Goal: Find specific page/section: Find specific page/section

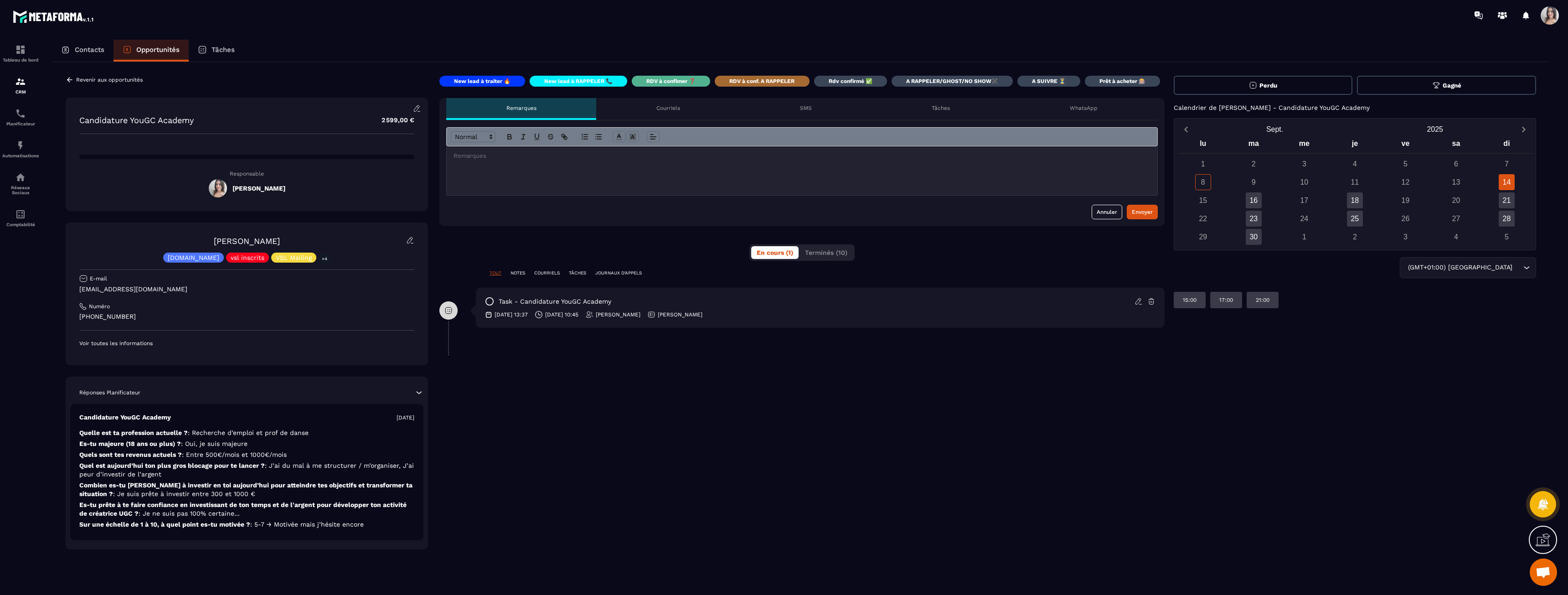
click at [13, 36] on div at bounding box center [20, 325] width 41 height 591
click at [20, 62] on p "Tableau de bord" at bounding box center [20, 60] width 36 height 5
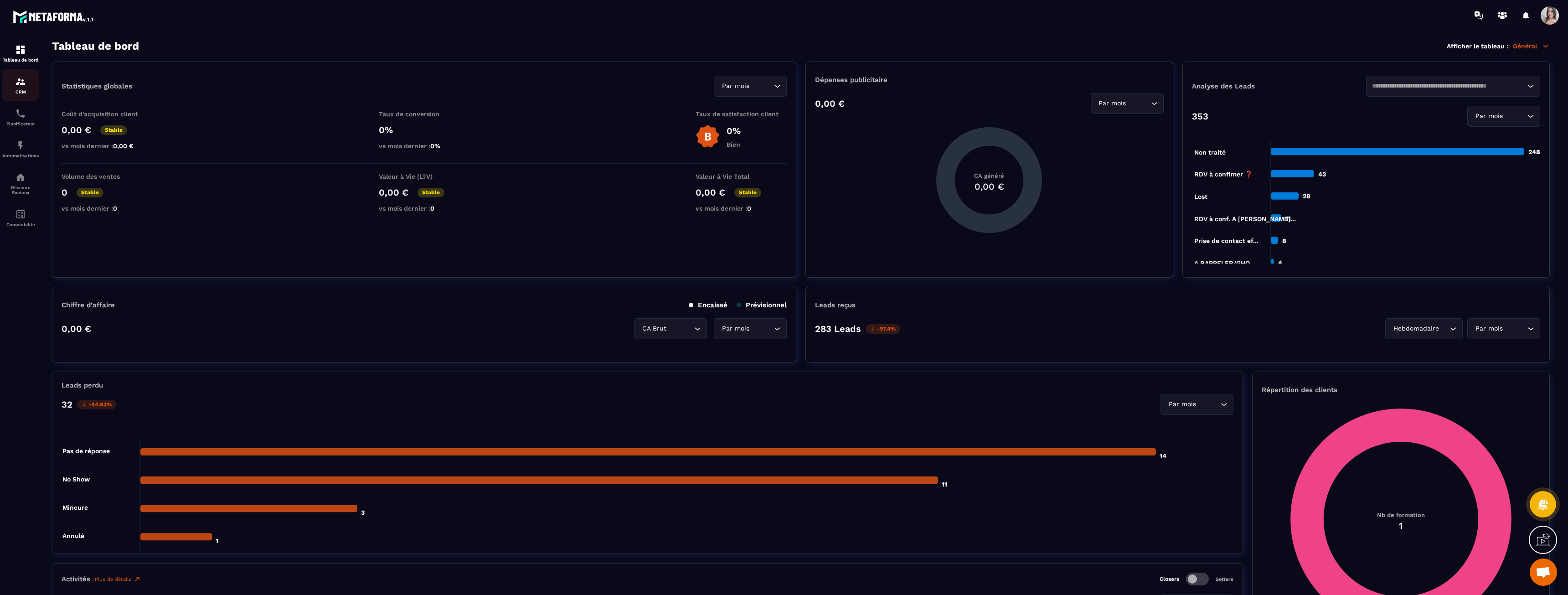
click at [20, 81] on img at bounding box center [20, 82] width 11 height 11
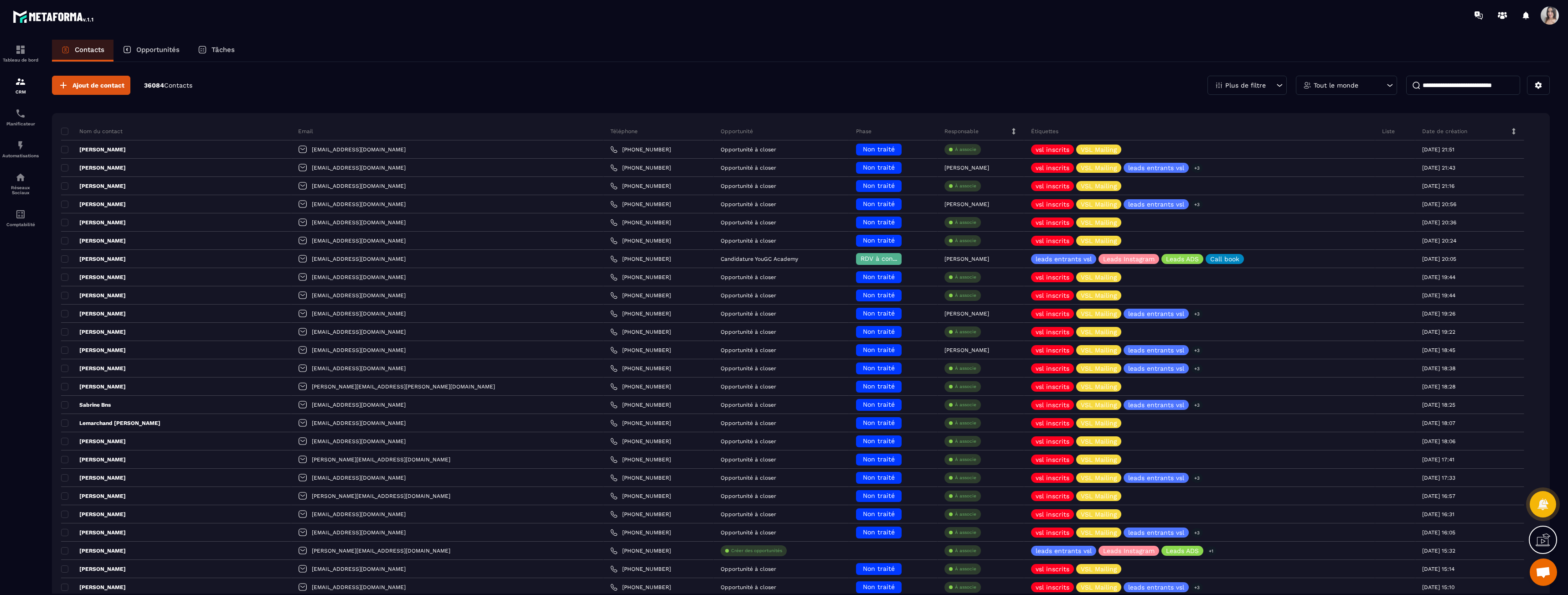
click at [1341, 90] on div "Tout le monde" at bounding box center [1346, 85] width 101 height 20
click at [1332, 292] on li "[PERSON_NAME]" at bounding box center [1346, 287] width 101 height 17
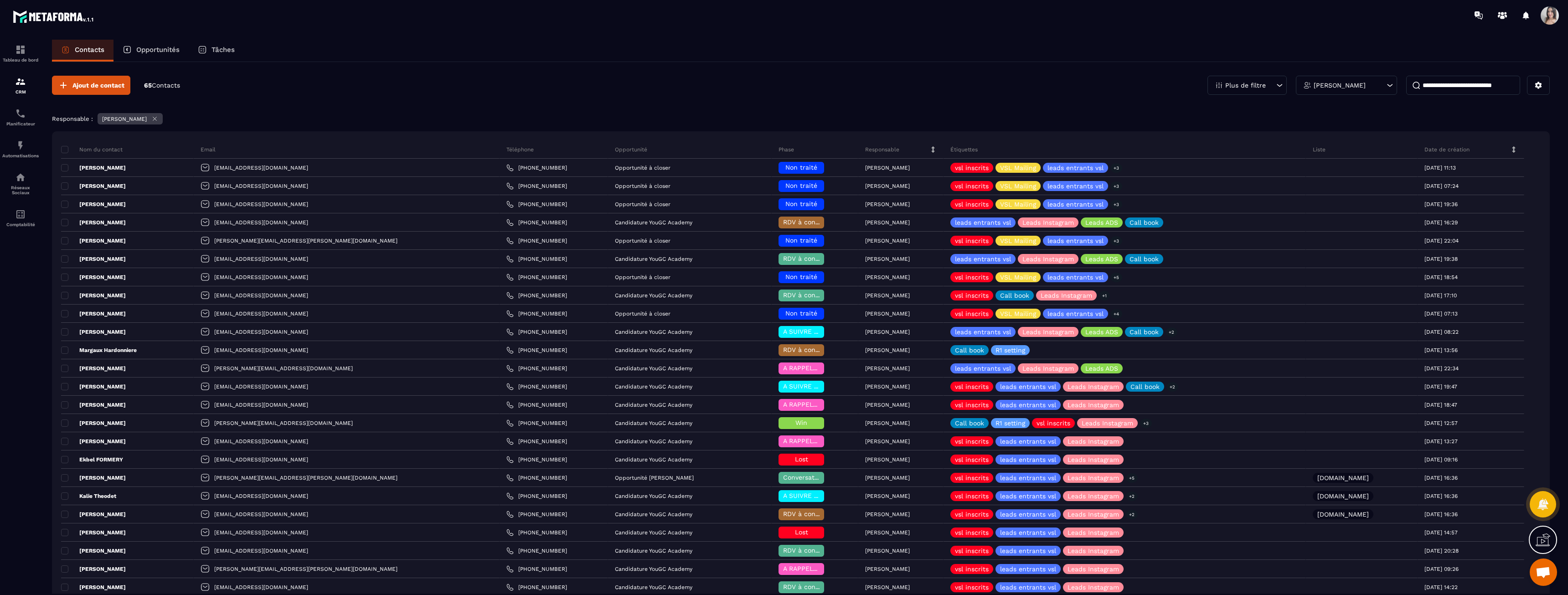
click at [1424, 147] on p "Date de création" at bounding box center [1447, 150] width 45 height 7
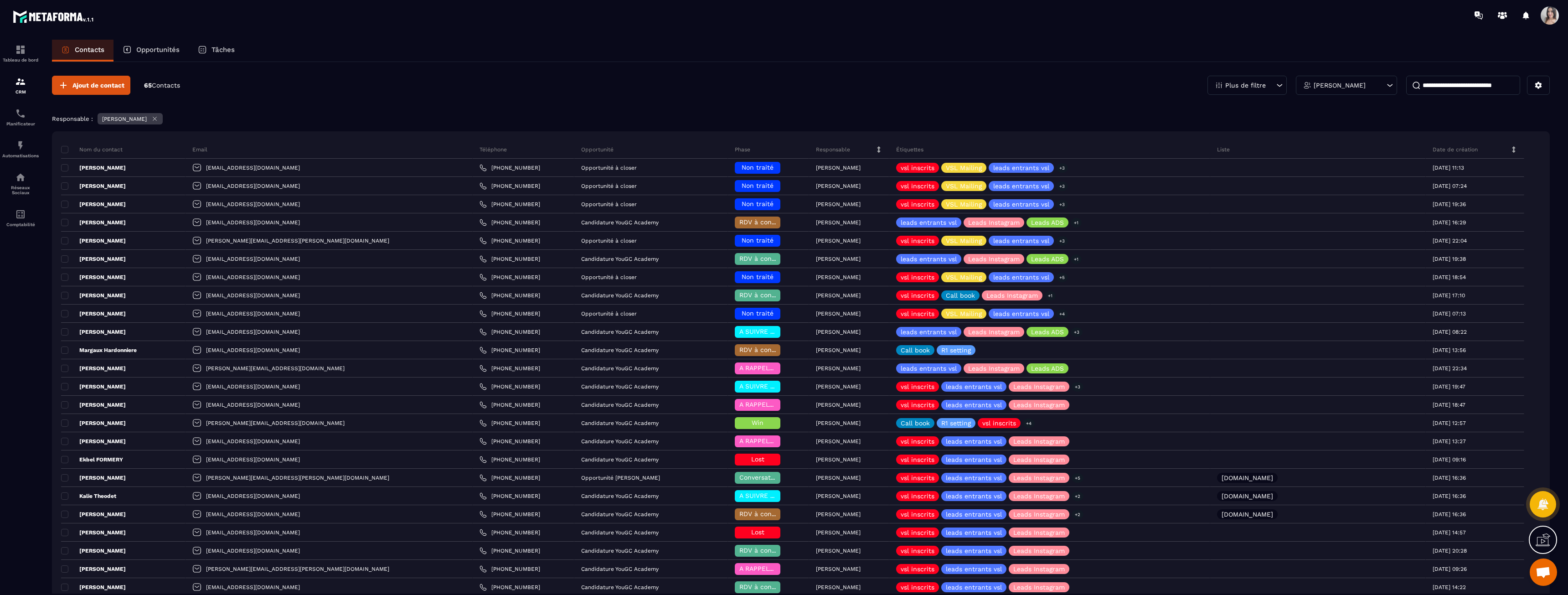
click at [1432, 147] on p "Date de création" at bounding box center [1455, 150] width 45 height 7
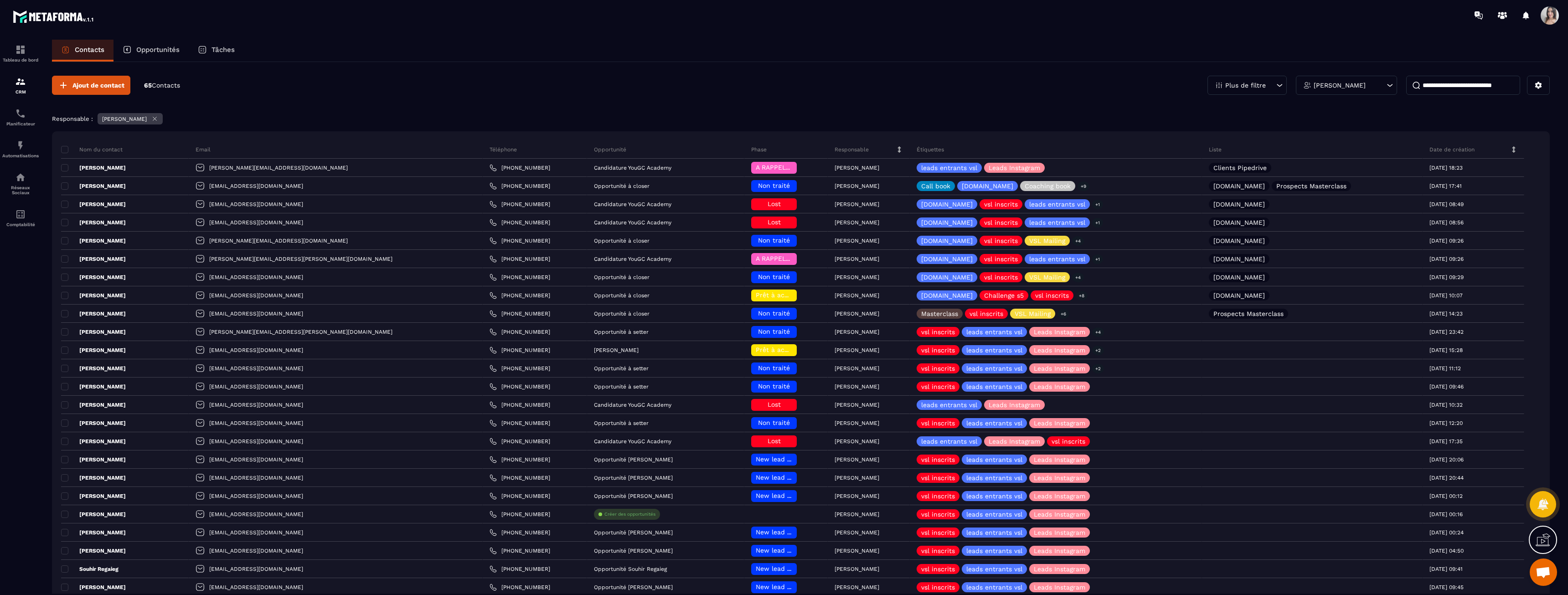
click at [1430, 147] on p "Date de création" at bounding box center [1452, 150] width 45 height 7
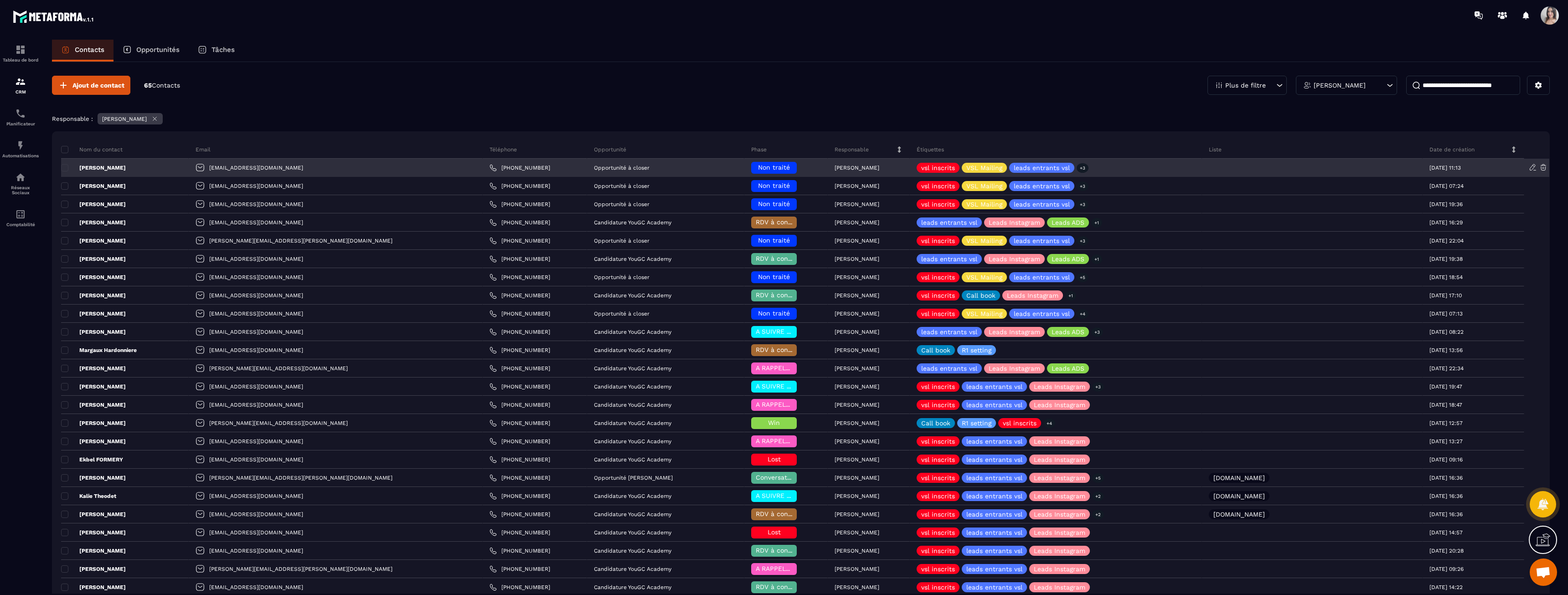
click at [97, 166] on p "[PERSON_NAME]" at bounding box center [93, 168] width 65 height 7
